Goal: Task Accomplishment & Management: Manage account settings

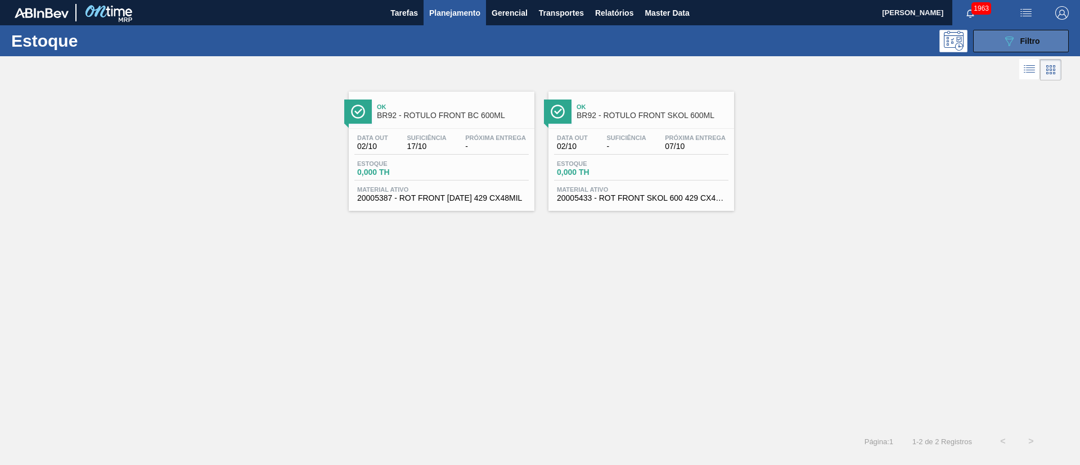
click at [994, 44] on button "089F7B8B-B2A5-4AFE-B5C0-19BA573D28AC Filtro" at bounding box center [1021, 41] width 96 height 22
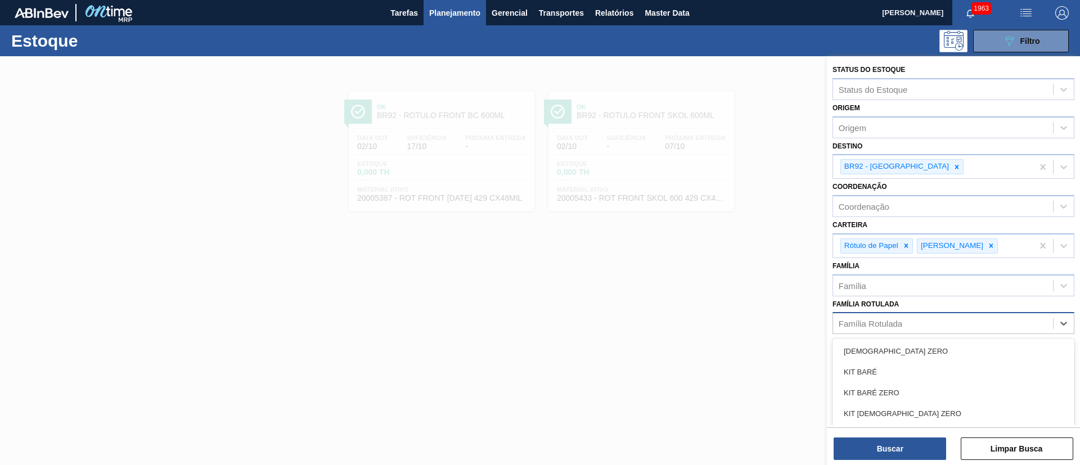
click at [868, 324] on div "Família Rotulada" at bounding box center [871, 324] width 64 height 10
paste Rotulada "RÓTULO FRONT SPATEN 355ML"
type Rotulada "RÓTULO FRONT SPATEN 355ML"
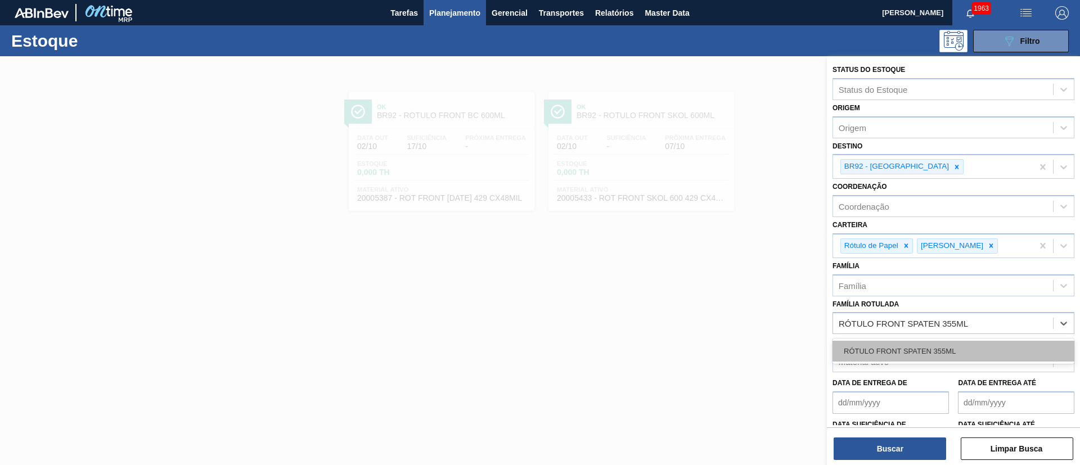
click at [890, 355] on div "RÓTULO FRONT SPATEN 355ML" at bounding box center [953, 351] width 242 height 21
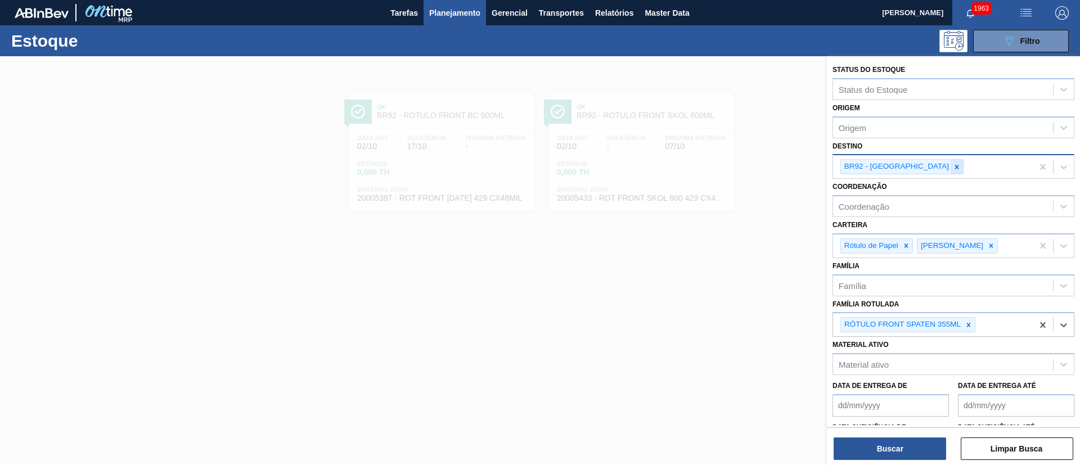
click at [953, 169] on icon at bounding box center [957, 167] width 8 height 8
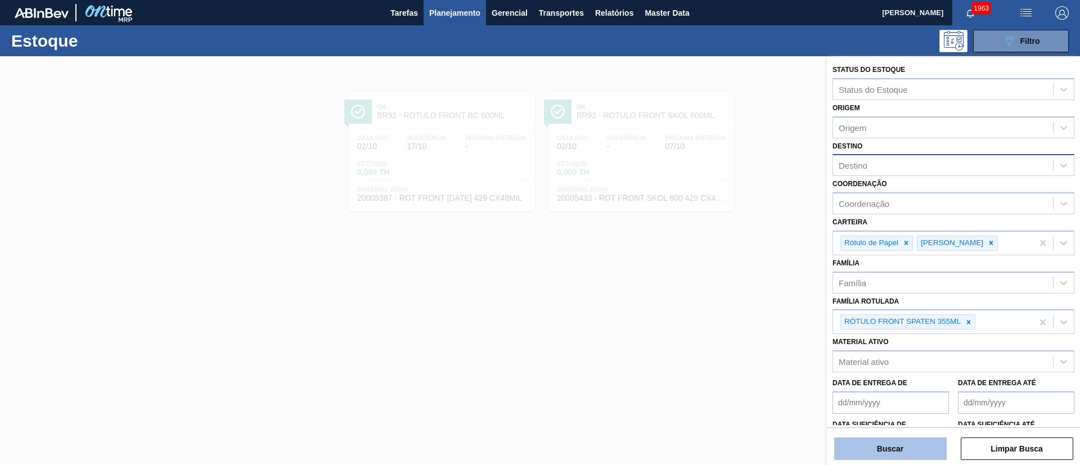
click at [884, 450] on button "Buscar" at bounding box center [890, 449] width 112 height 22
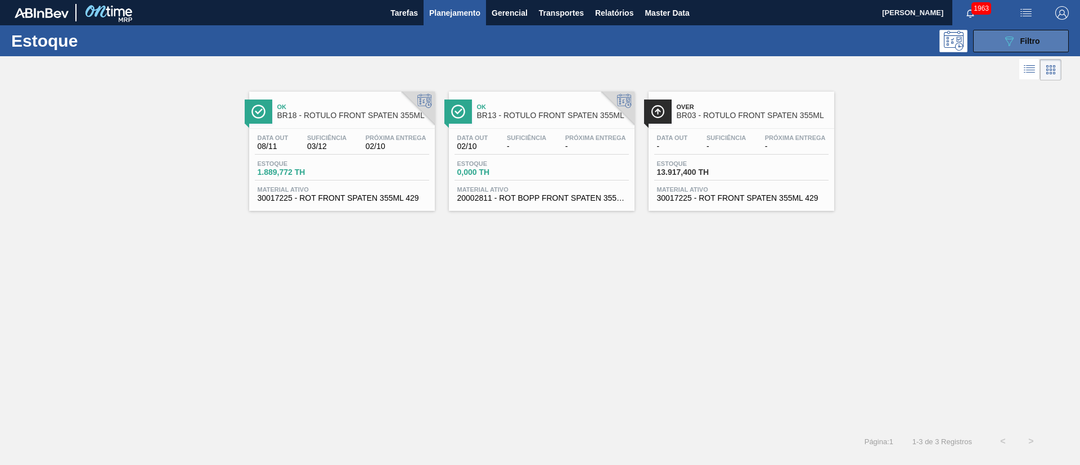
click at [1006, 50] on button "089F7B8B-B2A5-4AFE-B5C0-19BA573D28AC Filtro" at bounding box center [1021, 41] width 96 height 22
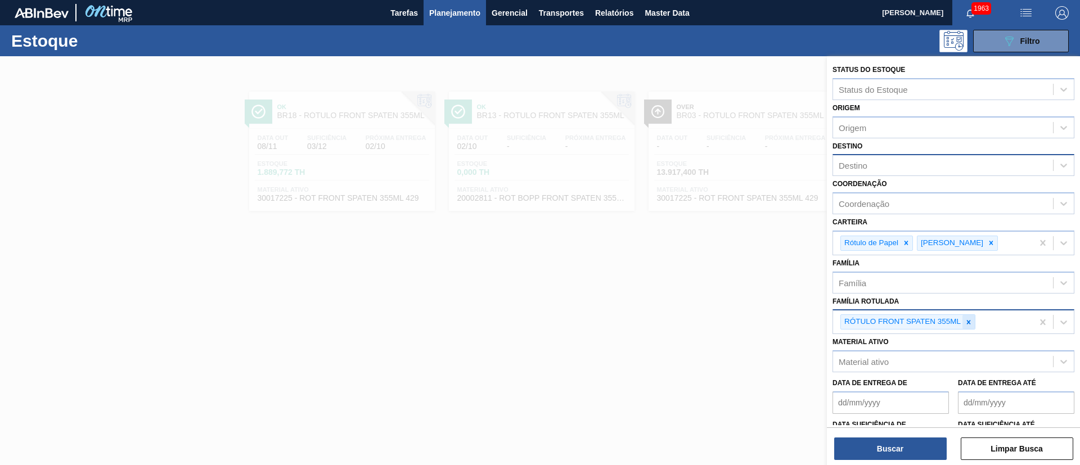
click at [966, 323] on icon at bounding box center [968, 322] width 8 height 8
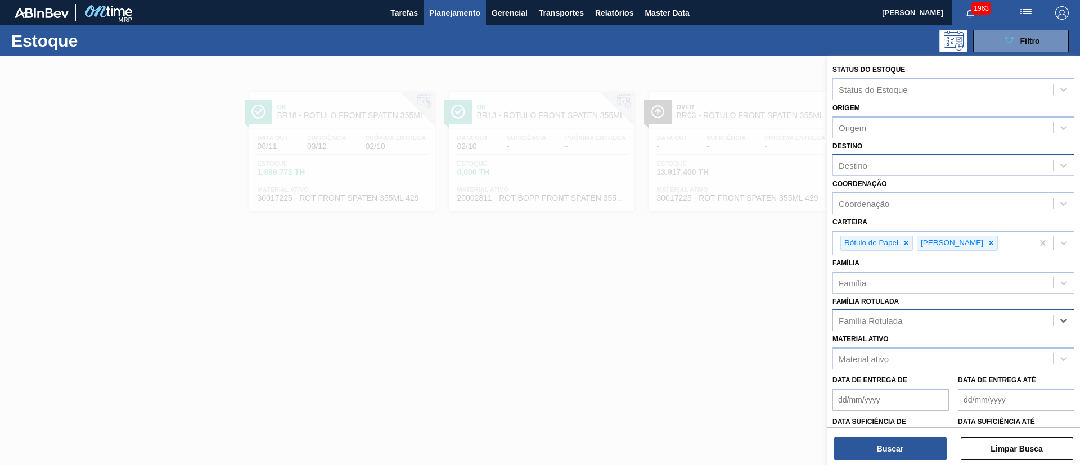
paste Rotulada "RÓTULO BACK SPATEN 355ML"
type Rotulada "RÓTULO BACK SPATEN 355ML"
drag, startPoint x: 893, startPoint y: 350, endPoint x: 888, endPoint y: 378, distance: 29.1
click at [892, 350] on div "RÓTULO BACK SPATEN 355ML" at bounding box center [953, 348] width 242 height 21
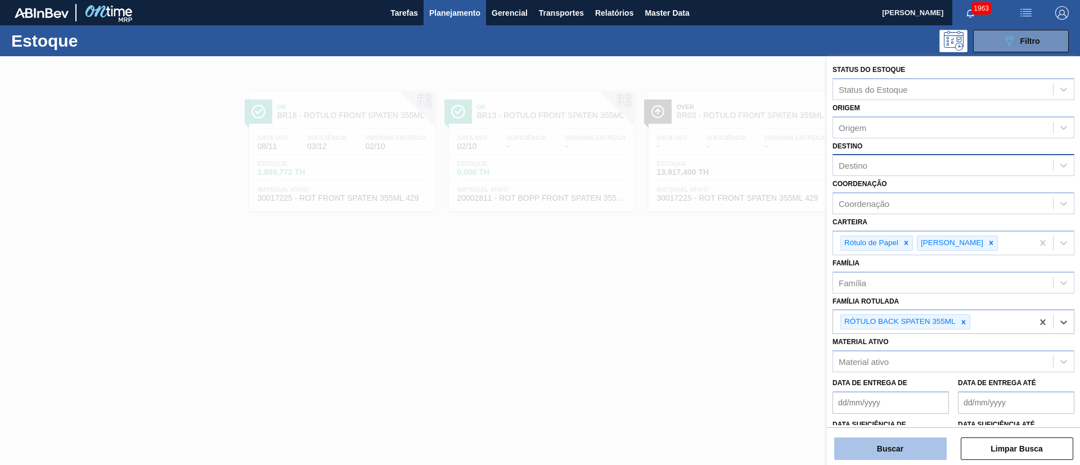
click at [863, 440] on button "Buscar" at bounding box center [890, 449] width 112 height 22
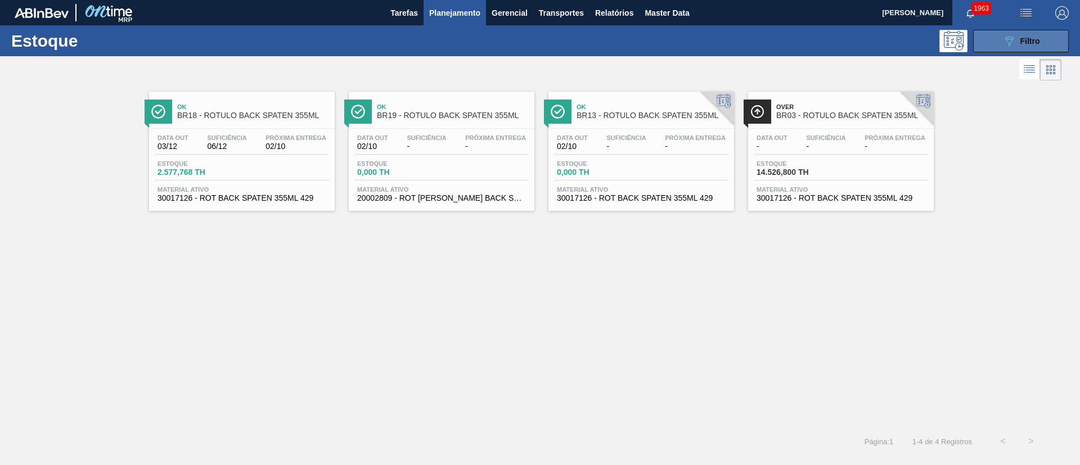
click at [992, 38] on button "089F7B8B-B2A5-4AFE-B5C0-19BA573D28AC Filtro" at bounding box center [1021, 41] width 96 height 22
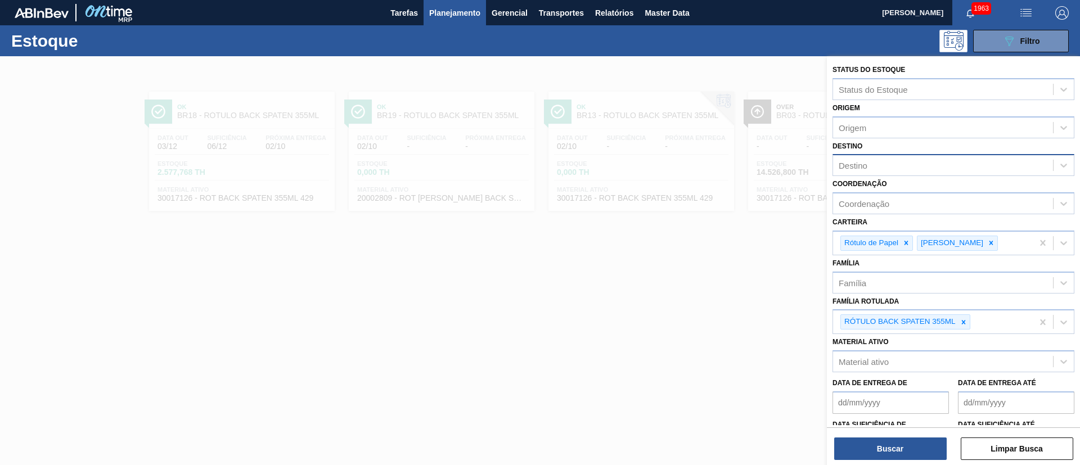
click at [956, 320] on div "RÓTULO BACK SPATEN 355ML" at bounding box center [899, 322] width 116 height 14
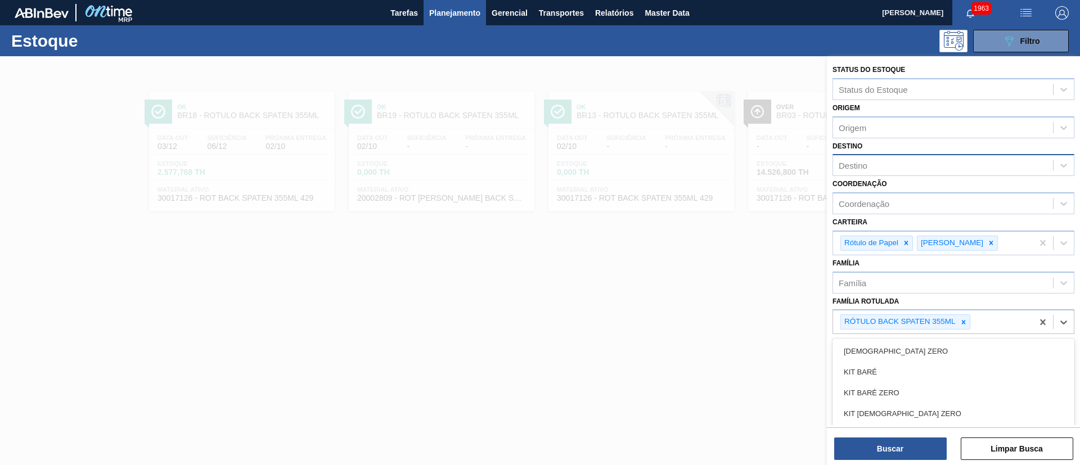
paste Rotulada "RÓTULO FRONT STELLA 330ML"
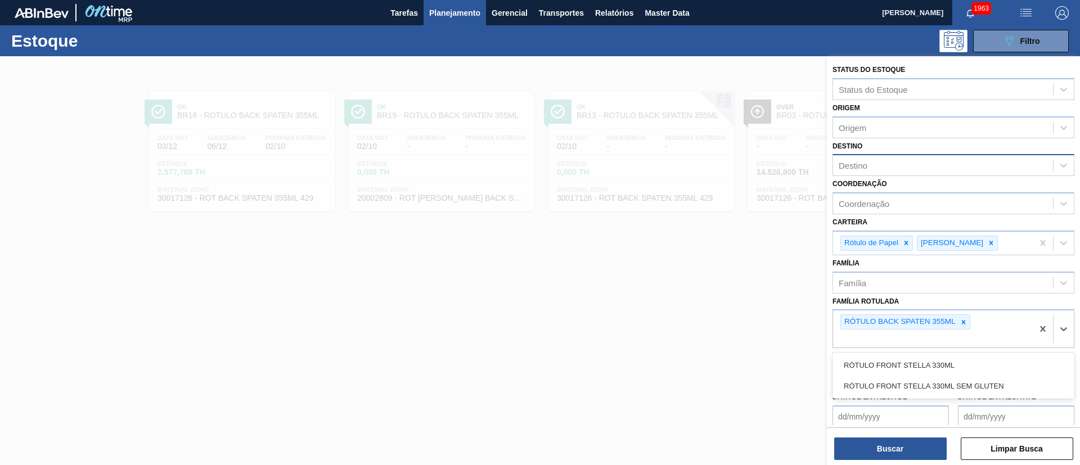
type Rotulada "RÓTULO FRONT STELLA 330ML"
click at [962, 321] on icon at bounding box center [963, 322] width 4 height 4
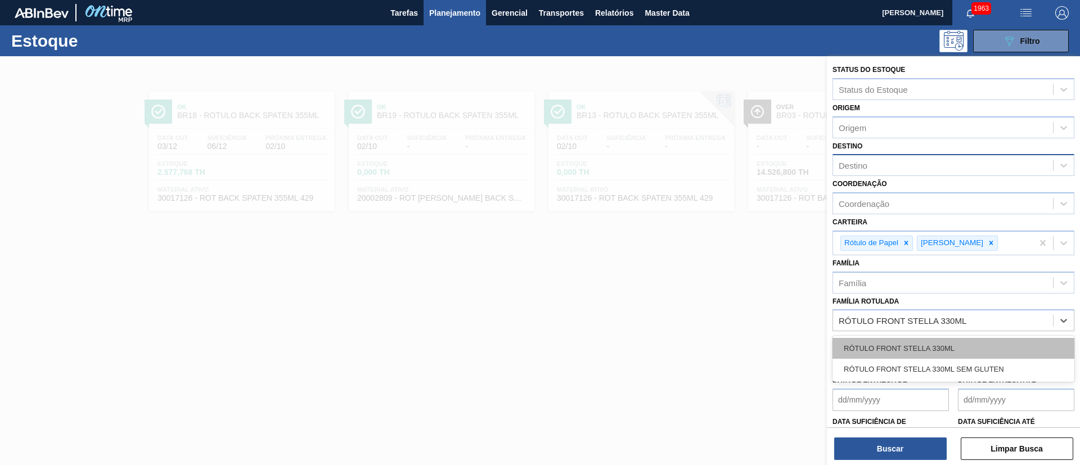
click at [946, 344] on div "RÓTULO FRONT STELLA 330ML" at bounding box center [953, 348] width 242 height 21
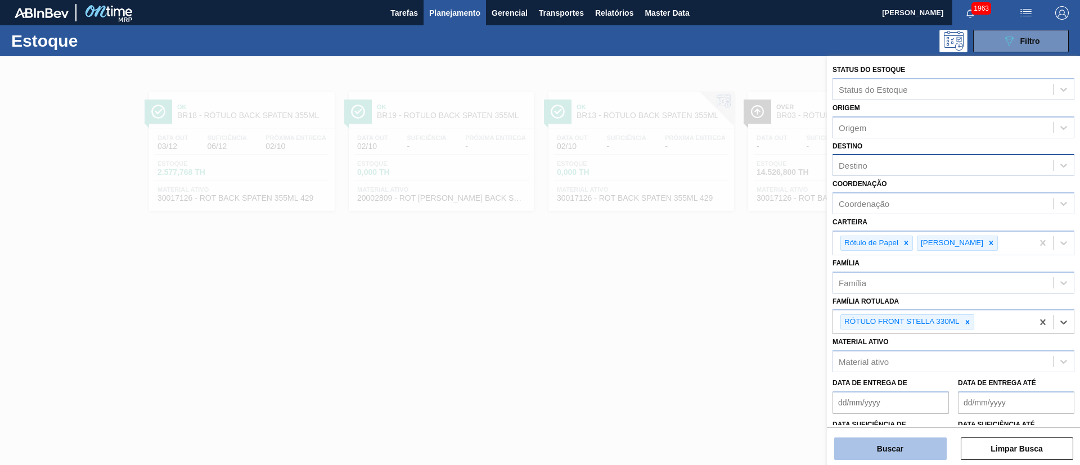
click at [893, 445] on button "Buscar" at bounding box center [890, 449] width 112 height 22
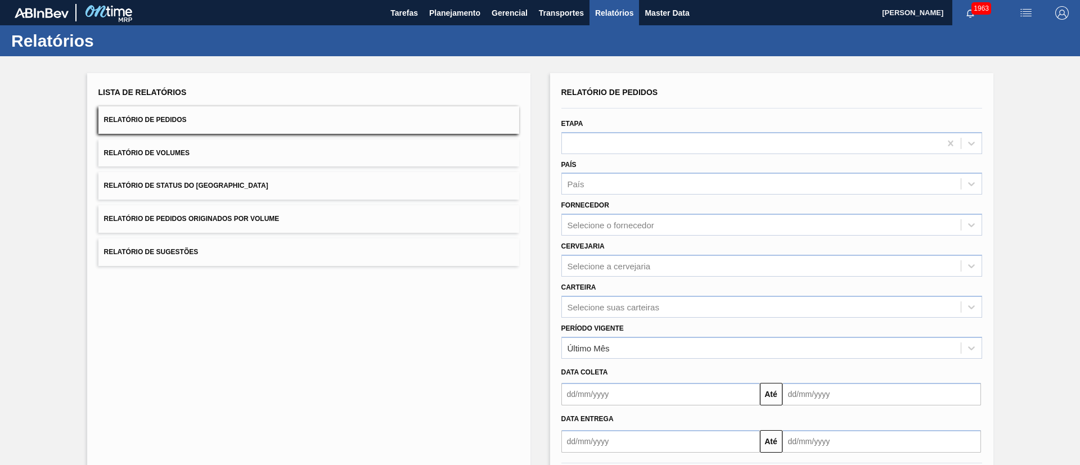
click at [228, 185] on span "Relatório de Status do Estoque" at bounding box center [186, 186] width 164 height 8
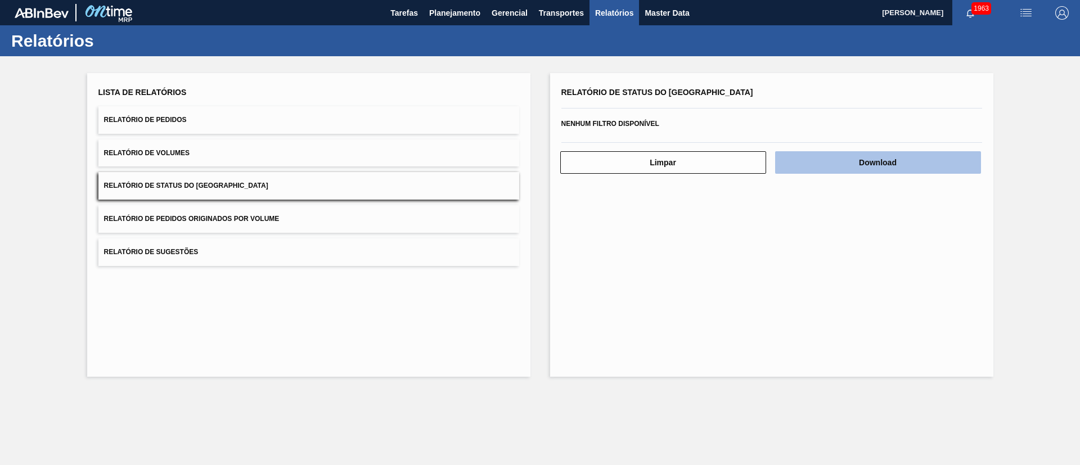
click at [889, 159] on button "Download" at bounding box center [878, 162] width 206 height 22
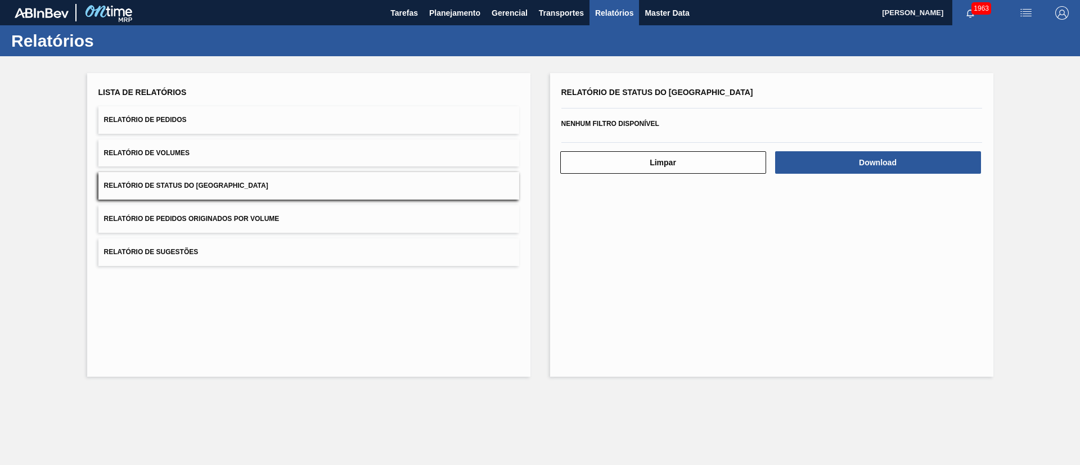
click at [198, 115] on button "Relatório de Pedidos" at bounding box center [308, 120] width 421 height 28
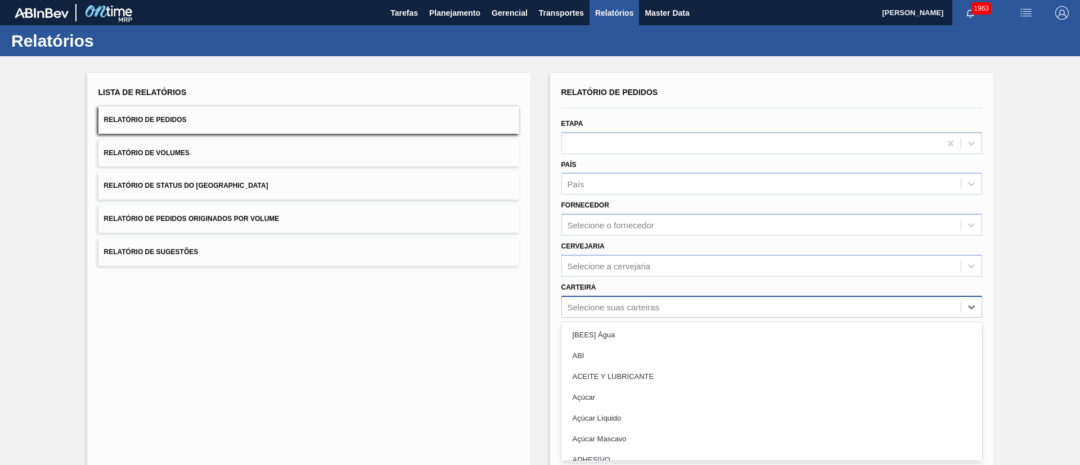
click at [603, 309] on div "option [BEES] Água focused, 1 of 101. 101 results available. Use Up and Down to…" at bounding box center [771, 307] width 421 height 22
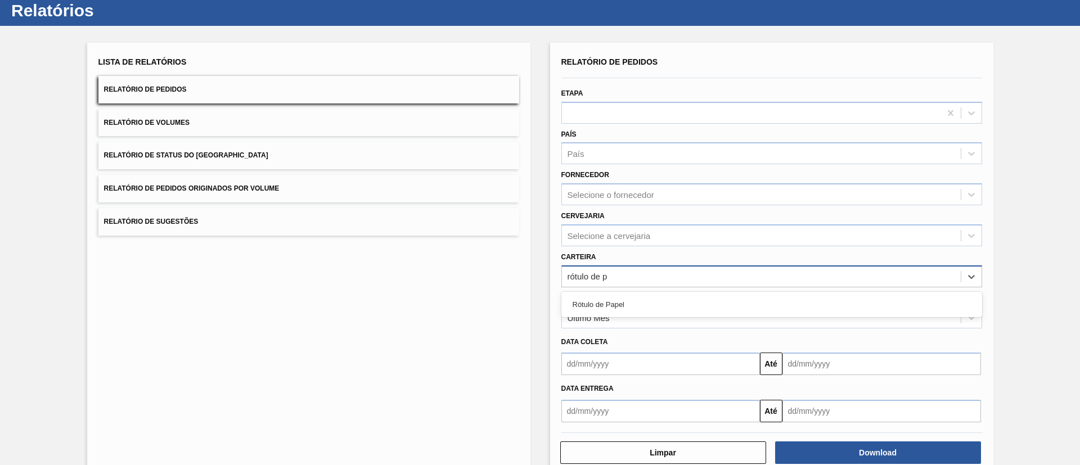
type input "rótulo de pa"
click at [603, 309] on div "Rótulo de Papel" at bounding box center [771, 304] width 421 height 21
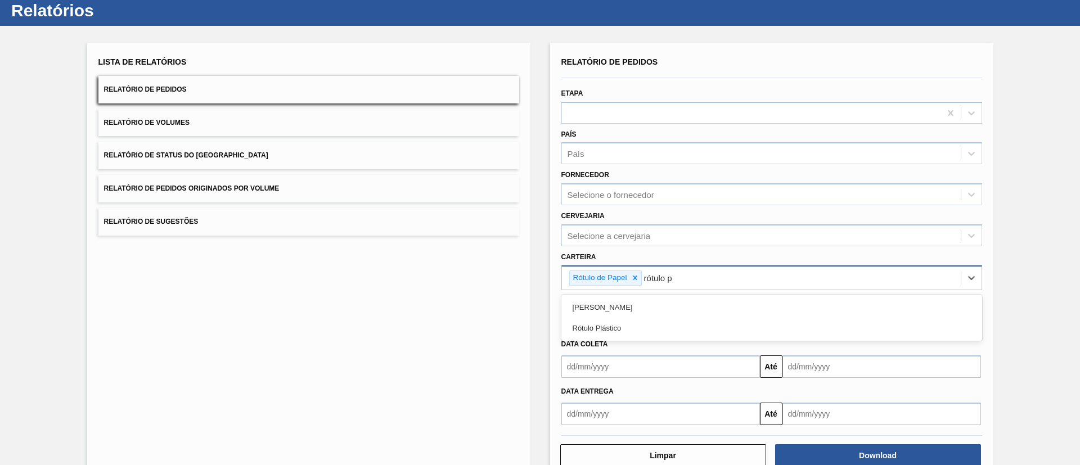
type input "rótulo pa"
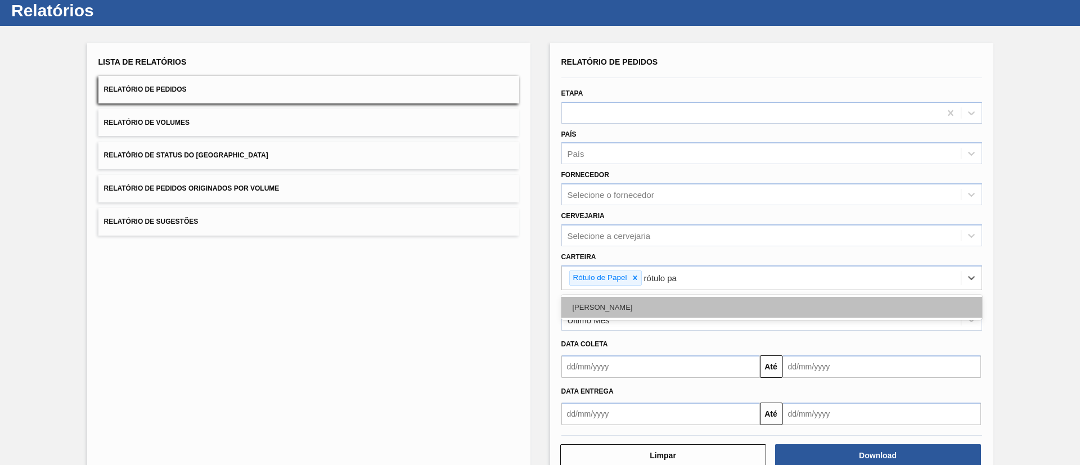
click at [612, 307] on div "Rótulo Papel" at bounding box center [771, 307] width 421 height 21
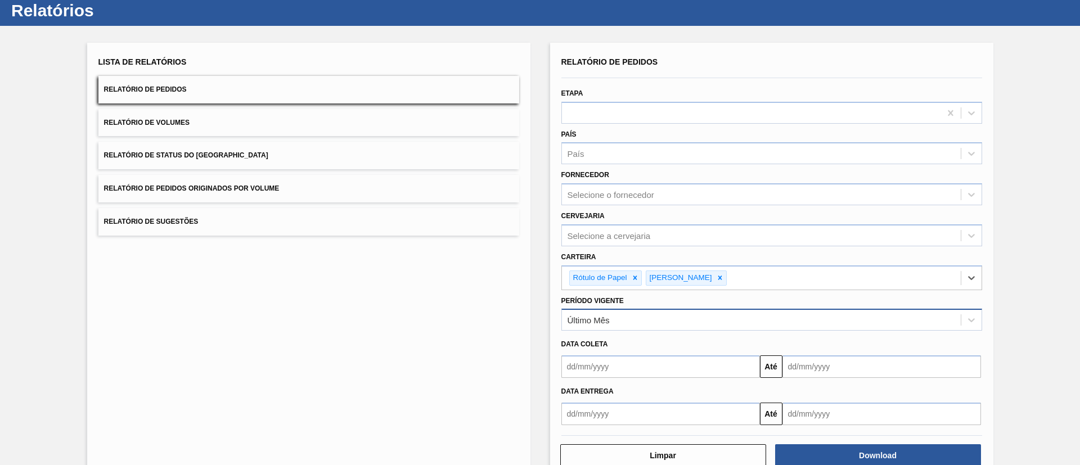
click at [605, 318] on div "Último Mês" at bounding box center [588, 320] width 42 height 10
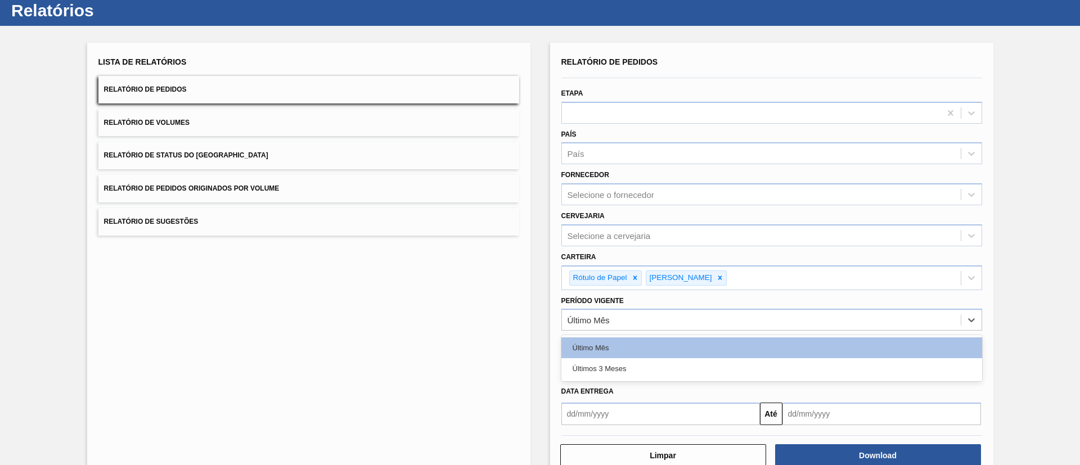
click at [611, 362] on div "Últimos 3 Meses" at bounding box center [771, 368] width 421 height 21
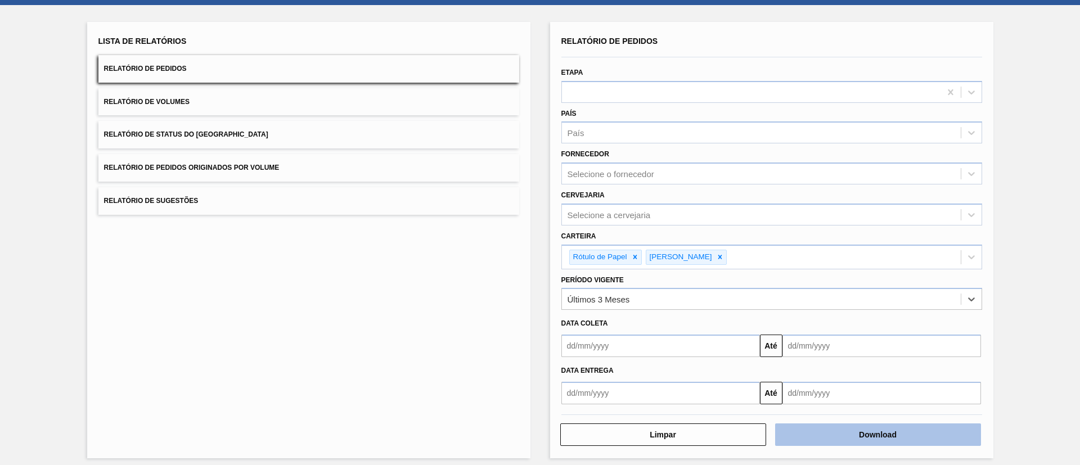
scroll to position [58, 0]
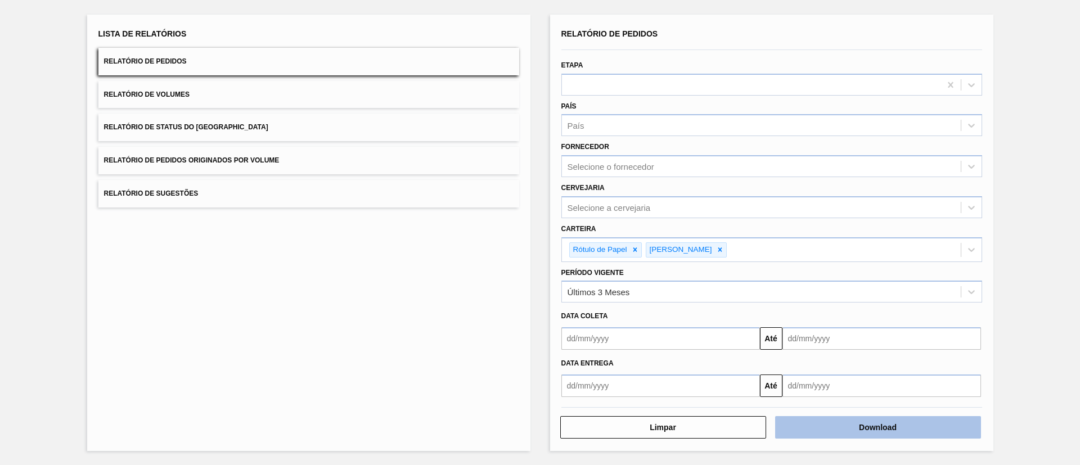
click at [854, 419] on button "Download" at bounding box center [878, 427] width 206 height 22
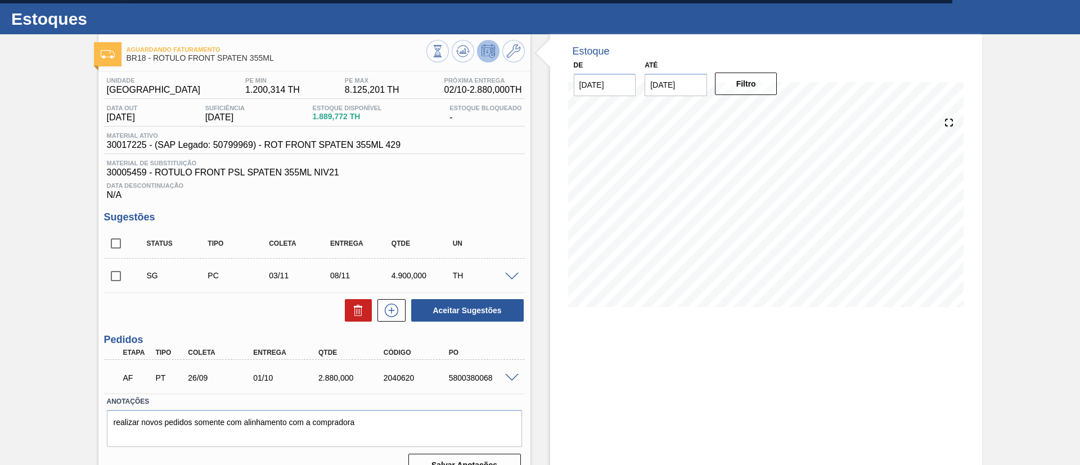
scroll to position [43, 0]
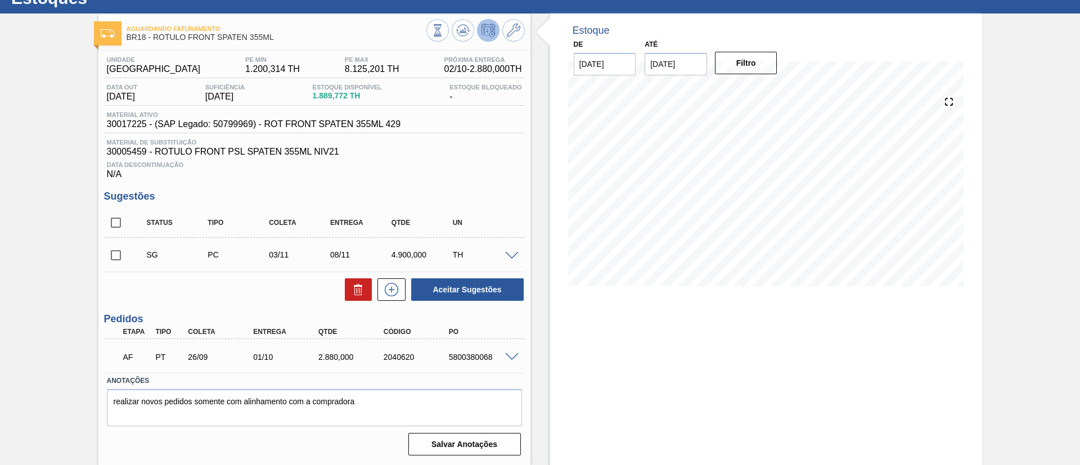
click at [511, 357] on span at bounding box center [511, 357] width 13 height 8
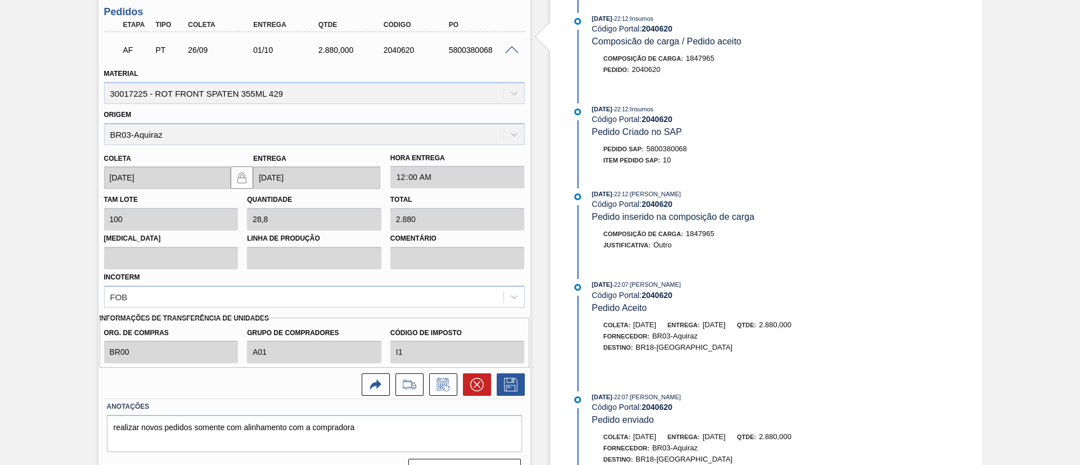
scroll to position [376, 0]
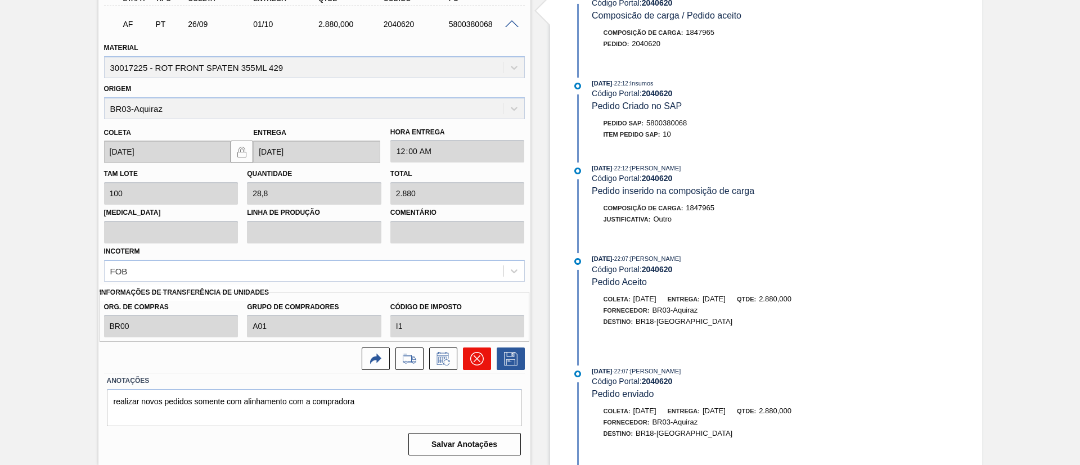
click at [478, 358] on icon at bounding box center [476, 358] width 13 height 13
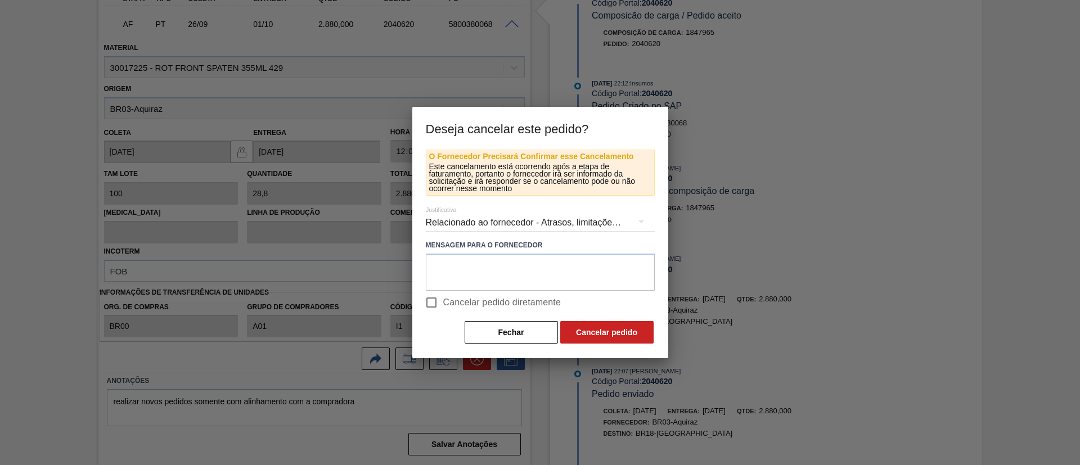
click at [449, 305] on span "Cancelar pedido diretamente" at bounding box center [502, 302] width 118 height 13
click at [443, 305] on input "Cancelar pedido diretamente" at bounding box center [432, 303] width 24 height 24
checkbox input "true"
click at [591, 333] on button "Cancelar pedido" at bounding box center [606, 332] width 93 height 22
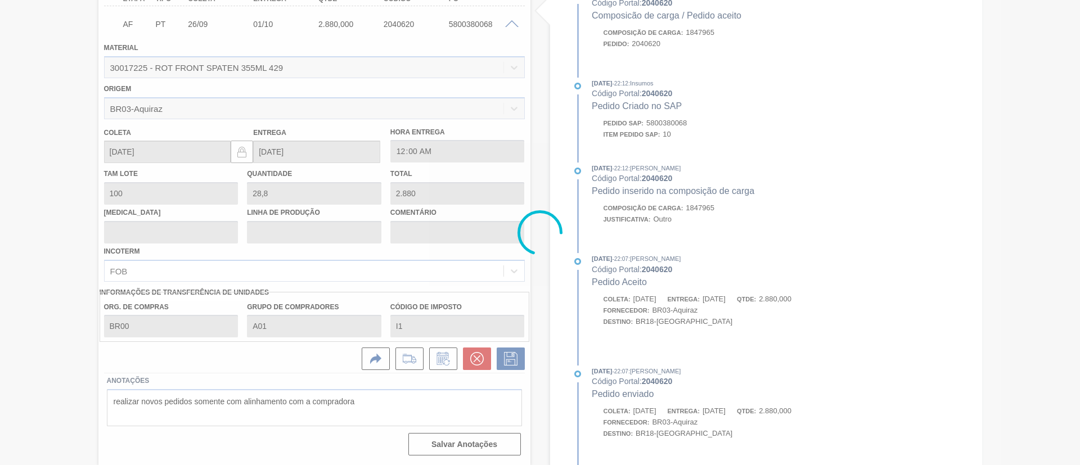
scroll to position [43, 0]
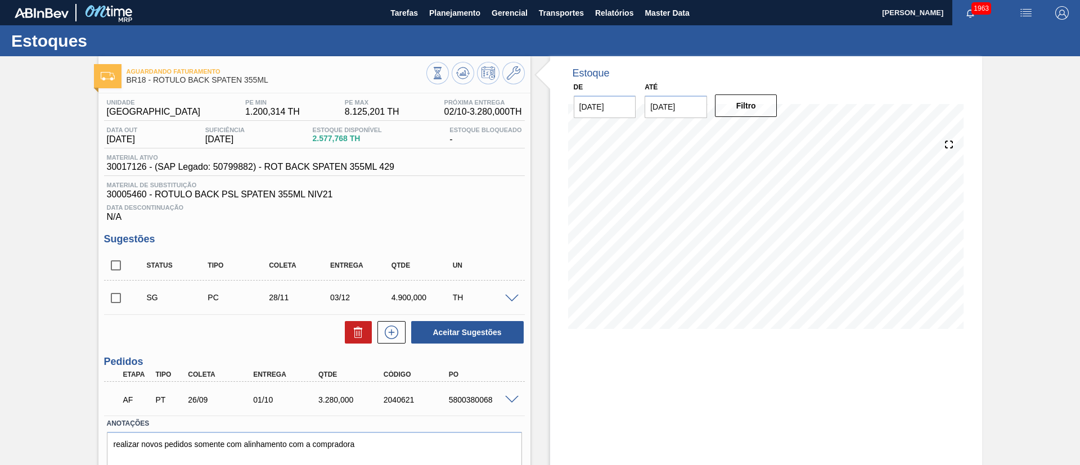
scroll to position [43, 0]
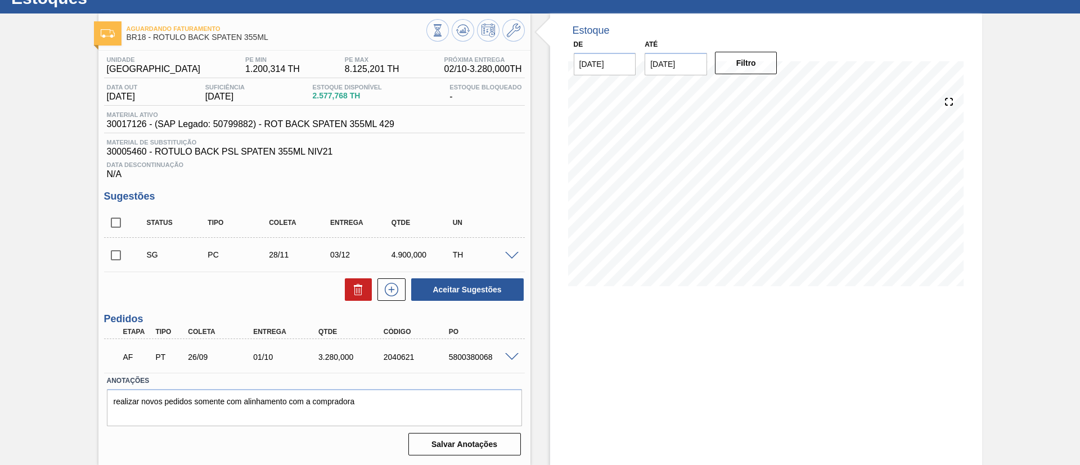
click at [507, 353] on span at bounding box center [511, 357] width 13 height 8
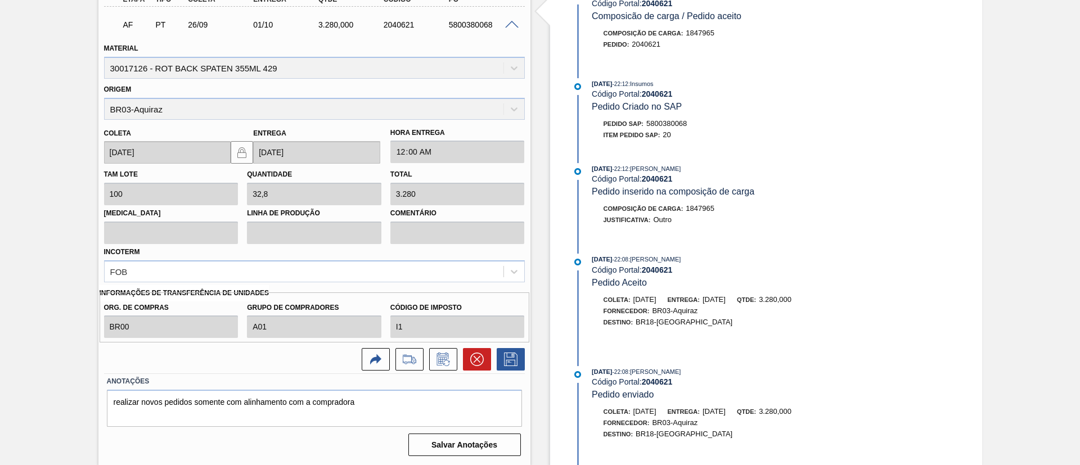
scroll to position [376, 0]
click at [476, 352] on icon at bounding box center [476, 358] width 13 height 13
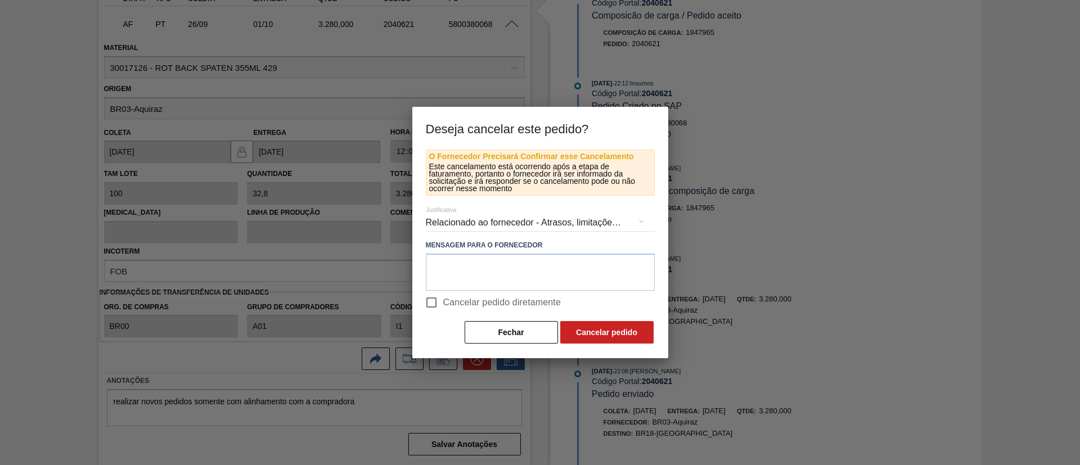
click at [469, 304] on span "Cancelar pedido diretamente" at bounding box center [502, 302] width 118 height 13
click at [443, 304] on input "Cancelar pedido diretamente" at bounding box center [432, 303] width 24 height 24
checkbox input "true"
click at [605, 333] on button "Cancelar pedido" at bounding box center [606, 332] width 93 height 22
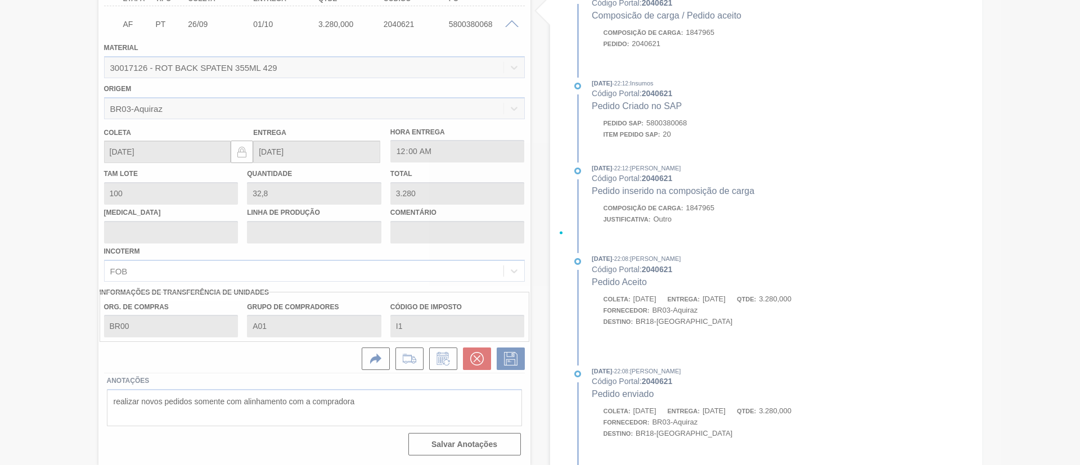
scroll to position [43, 0]
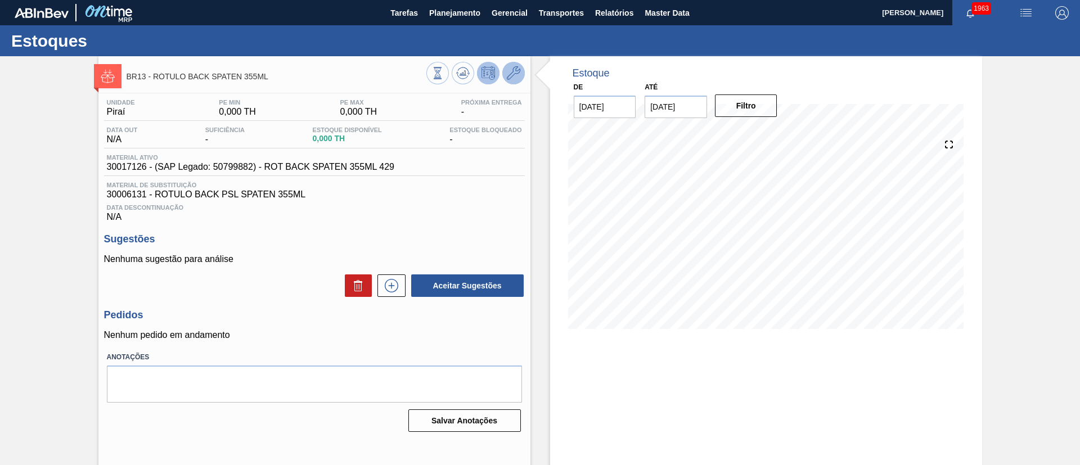
click at [503, 78] on button at bounding box center [513, 73] width 22 height 22
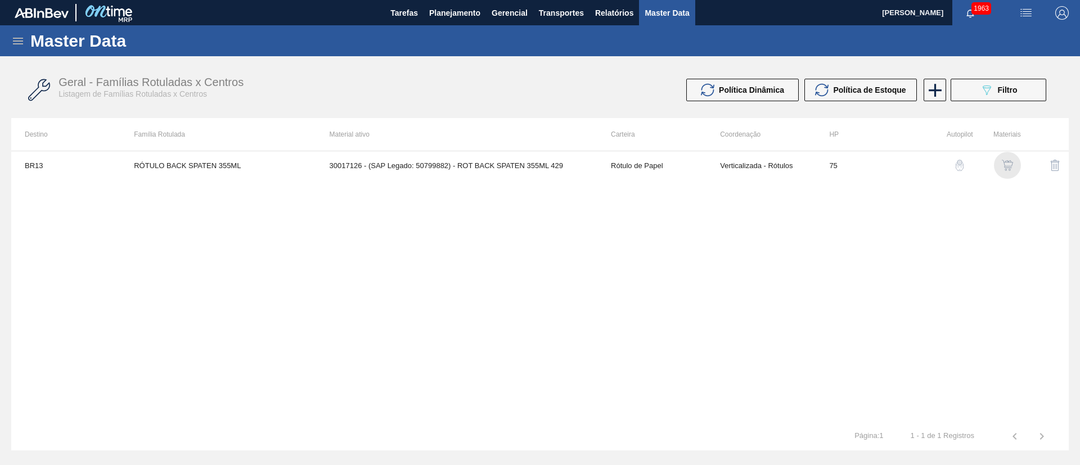
click at [1009, 164] on img "button" at bounding box center [1007, 165] width 11 height 11
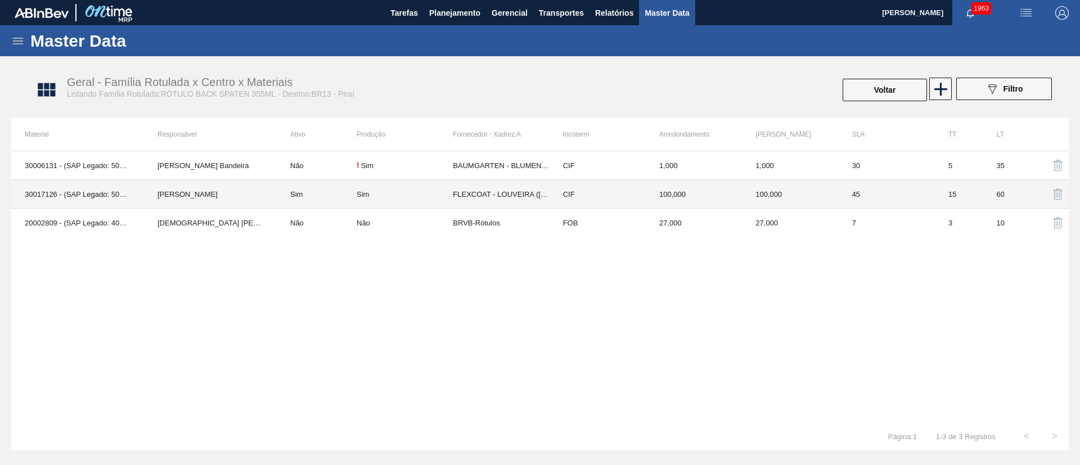
click at [458, 193] on td "FLEXCOAT - LOUVEIRA (SP)" at bounding box center [501, 194] width 96 height 29
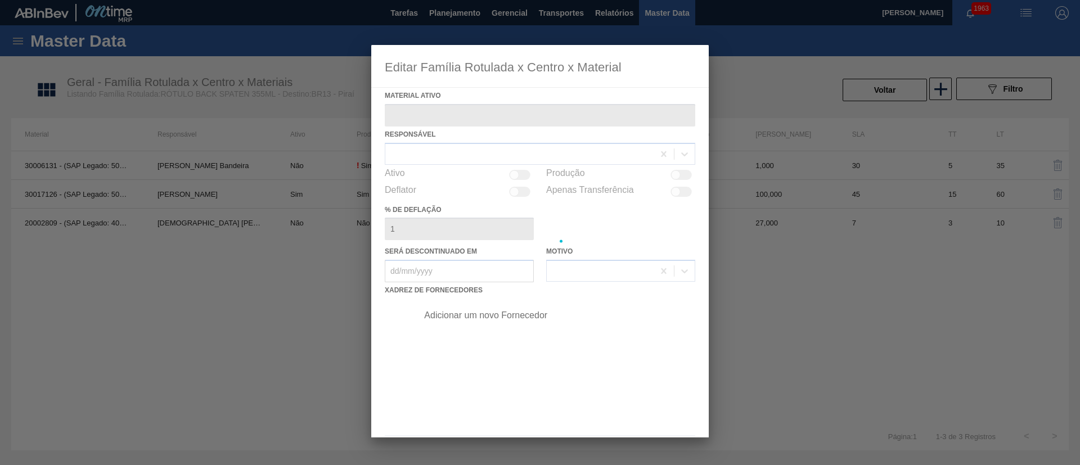
type ativo "30017126 - (SAP Legado: 50799882) - ROT BACK SPATEN 355ML 429"
checkbox input "true"
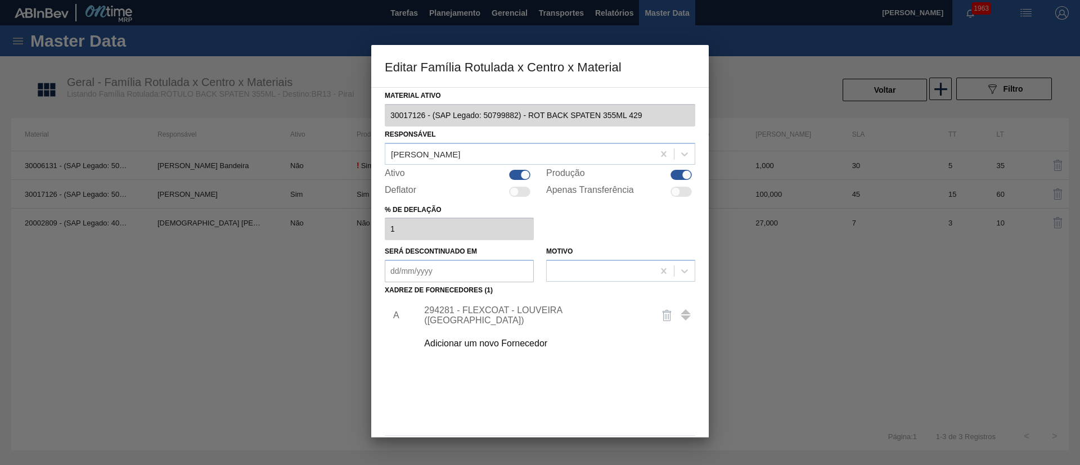
click at [679, 173] on div at bounding box center [680, 175] width 21 height 10
checkbox input "false"
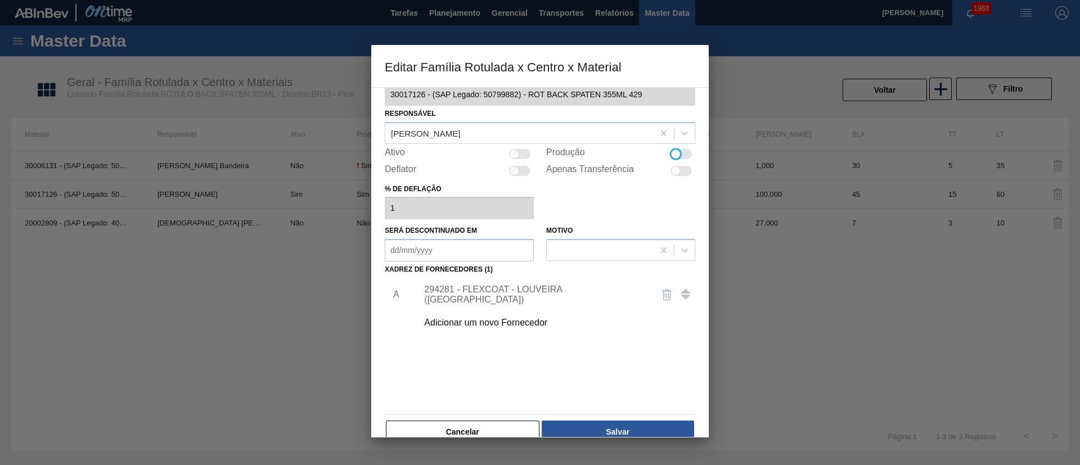
scroll to position [42, 0]
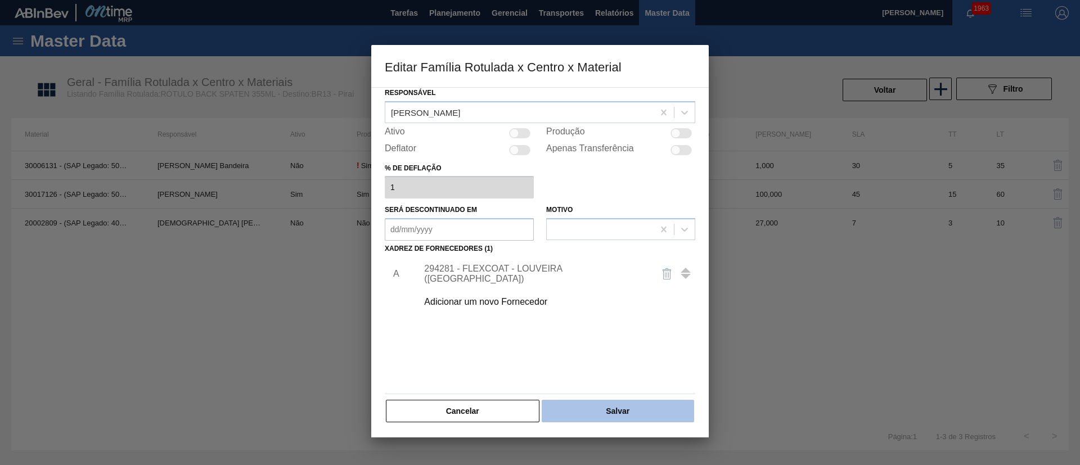
click at [631, 403] on button "Salvar" at bounding box center [618, 411] width 152 height 22
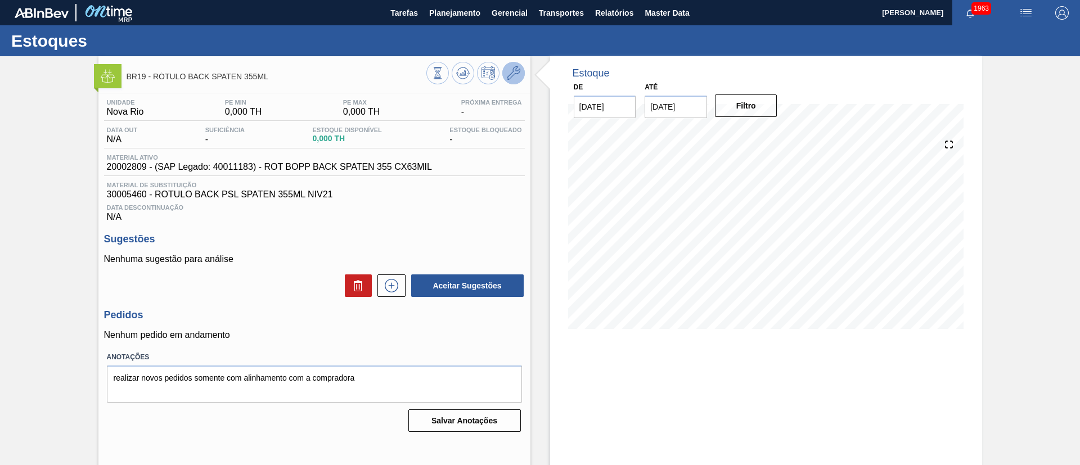
click at [509, 75] on icon at bounding box center [513, 72] width 13 height 13
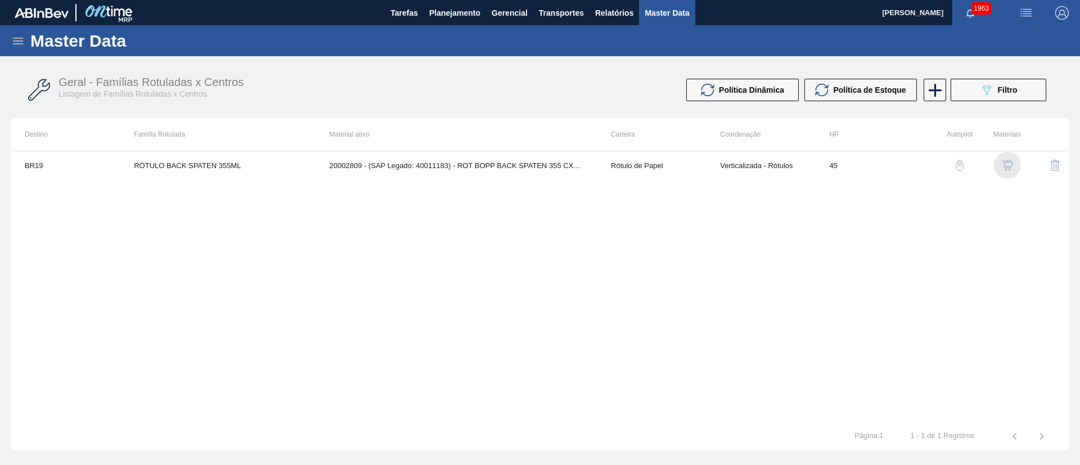
click at [1002, 165] on img "button" at bounding box center [1007, 165] width 11 height 11
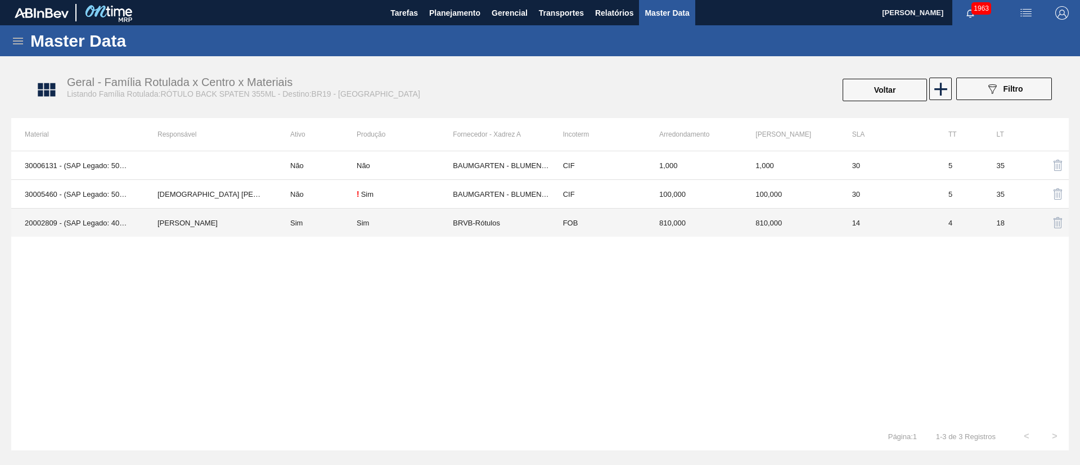
click at [407, 221] on div "Sim" at bounding box center [405, 223] width 96 height 8
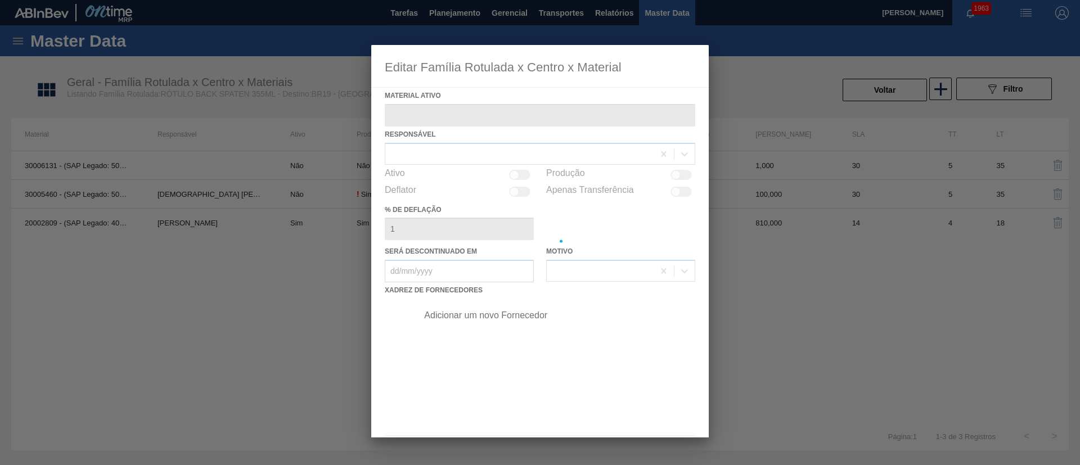
type ativo "20002809 - (SAP Legado: 40011183) - ROT BOPP BACK SPATEN 355 CX63MIL"
checkbox input "true"
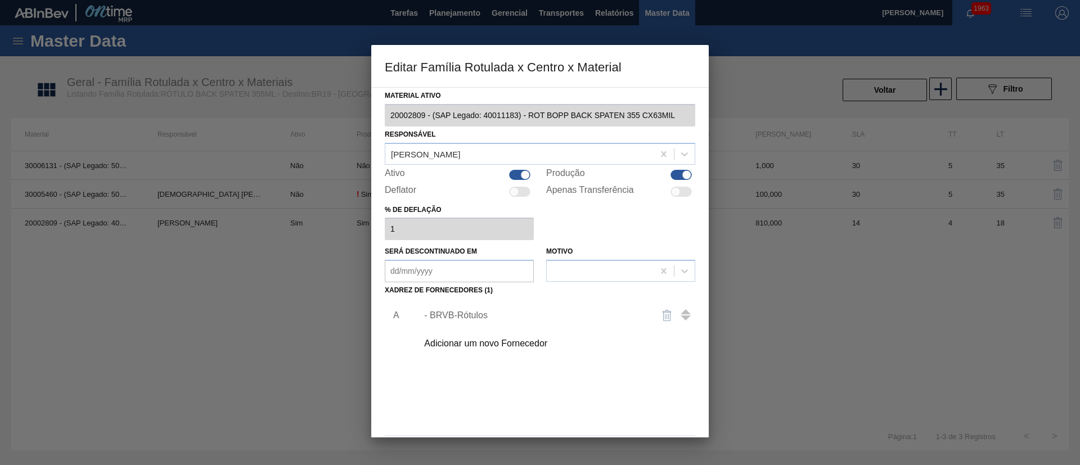
click at [675, 177] on div at bounding box center [680, 175] width 21 height 10
checkbox input "false"
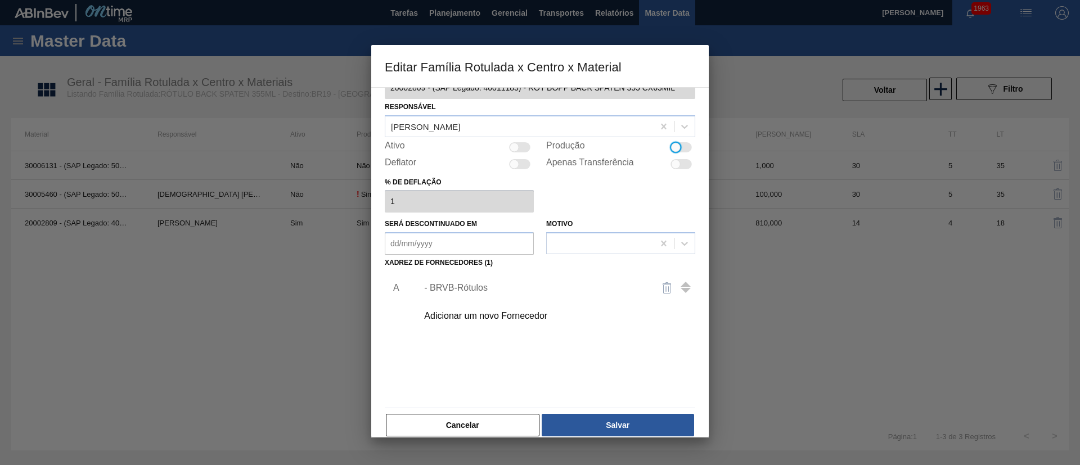
scroll to position [42, 0]
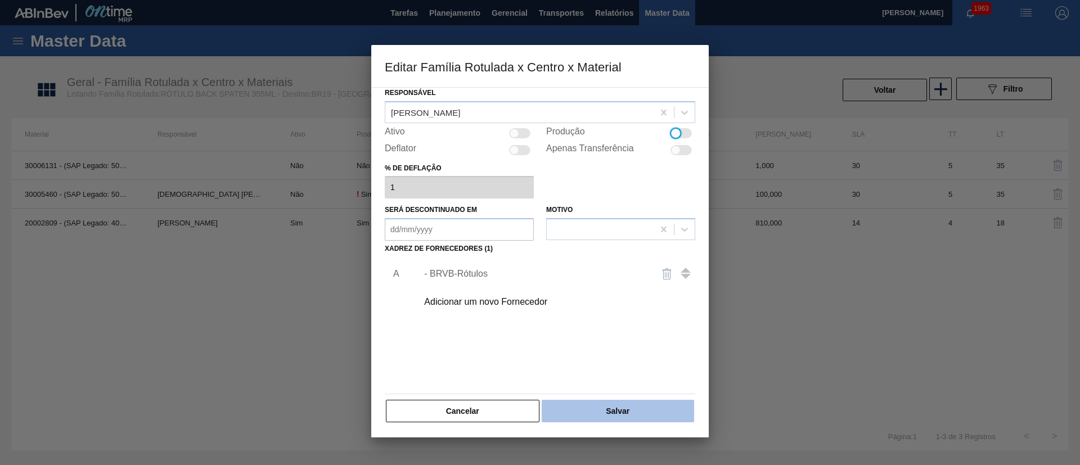
click at [603, 407] on button "Salvar" at bounding box center [618, 411] width 152 height 22
